Goal: Task Accomplishment & Management: Manage account settings

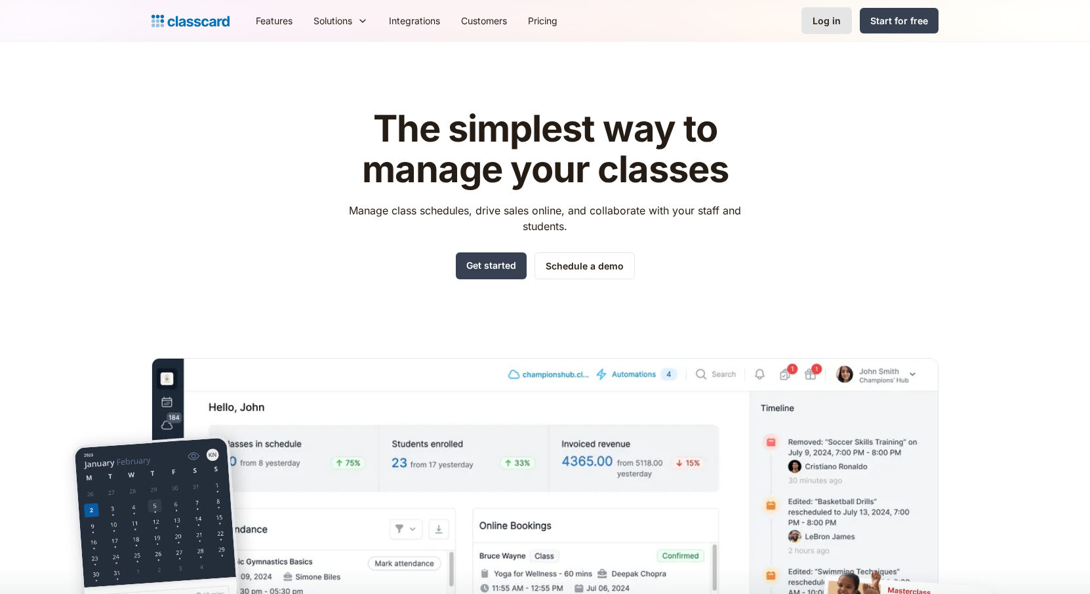
click at [838, 27] on div "Log in" at bounding box center [826, 21] width 28 height 14
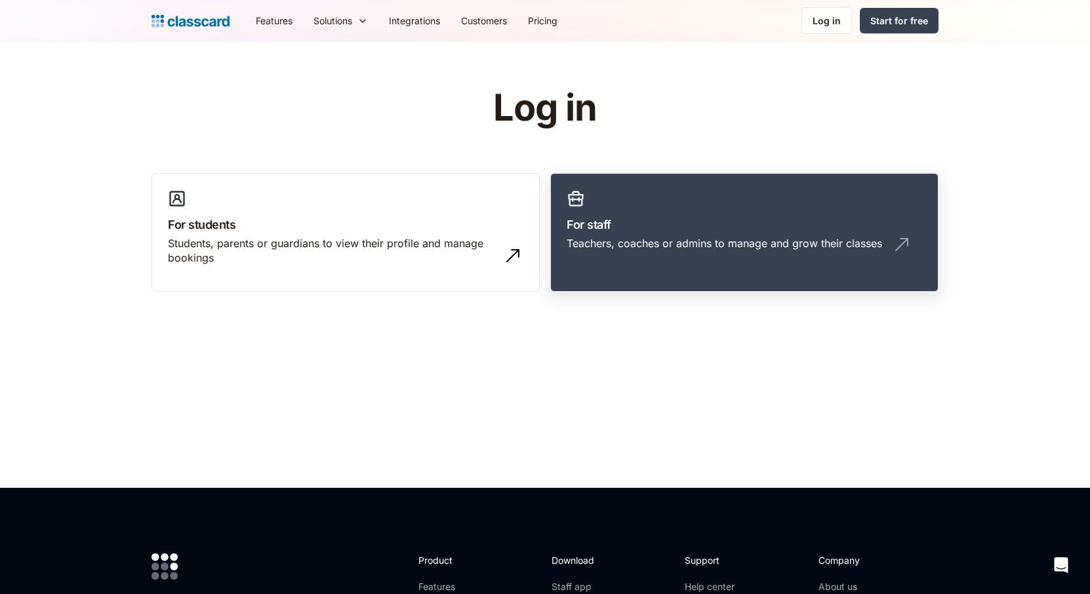
click at [627, 222] on h3 "For staff" at bounding box center [744, 225] width 355 height 18
